Goal: Navigation & Orientation: Understand site structure

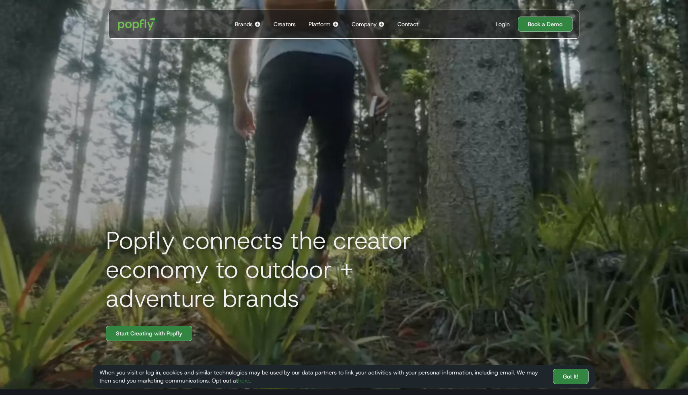
click at [333, 25] on img at bounding box center [335, 24] width 6 height 6
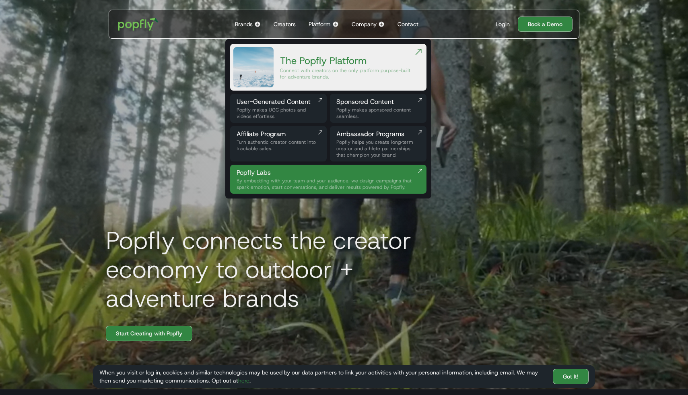
click at [178, 148] on div "Popfly connects the creator economy to outdoor + adventure brands Start Creatin…" at bounding box center [343, 191] width 515 height 395
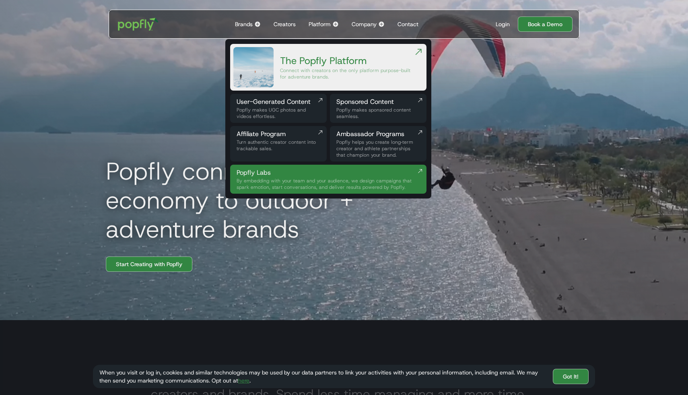
scroll to position [198, 0]
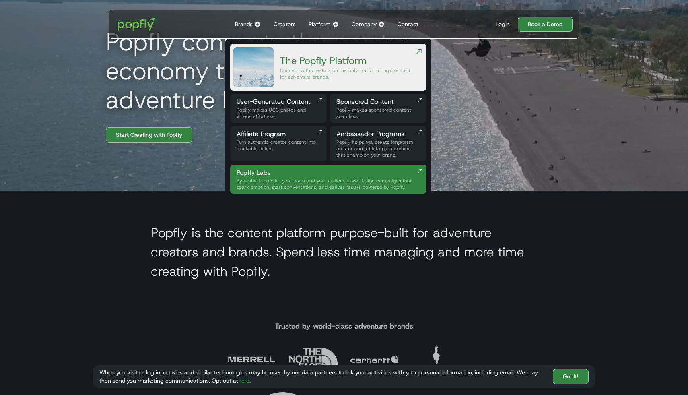
click at [172, 326] on div "Trusted by world-class adventure brands" at bounding box center [343, 374] width 515 height 114
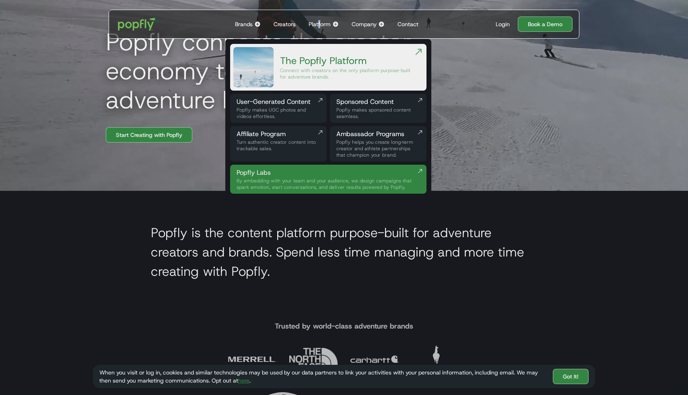
click at [319, 23] on div "Platform" at bounding box center [320, 24] width 22 height 8
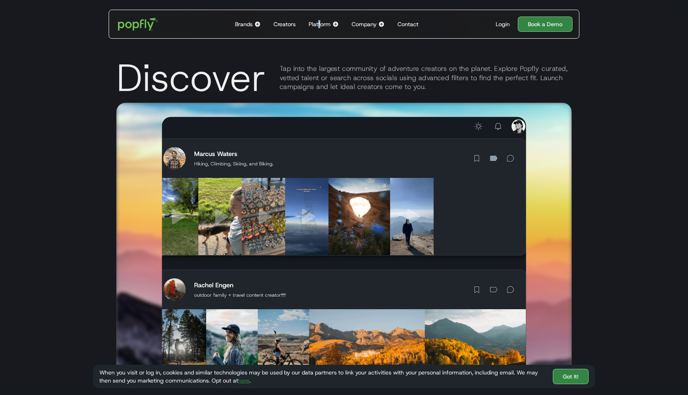
scroll to position [1032, 0]
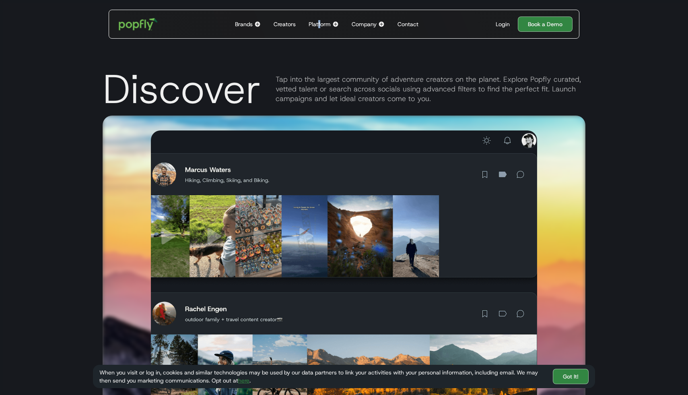
click at [143, 25] on img "home" at bounding box center [138, 23] width 50 height 23
